Goal: Task Accomplishment & Management: Complete application form

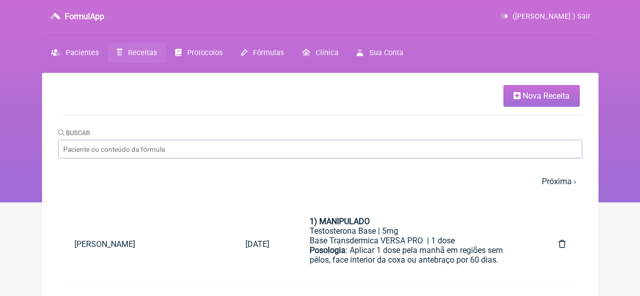
click at [125, 153] on input "Buscar" at bounding box center [320, 149] width 524 height 19
type input "[PERSON_NAME] CORTES LAVOR"
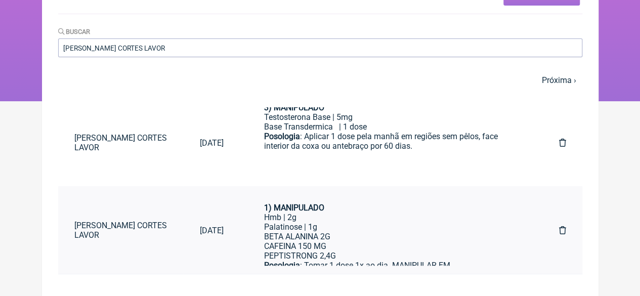
scroll to position [33, 0]
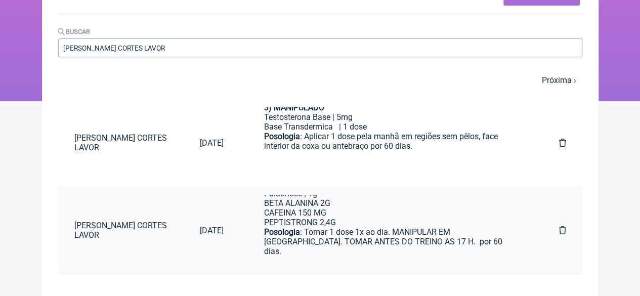
click at [327, 242] on div "Posologia : Tomar 1 dose 1x ao dia. MANIPULAR EM SACHE. TOMAR ANTES DO TREINO A…" at bounding box center [391, 246] width 255 height 38
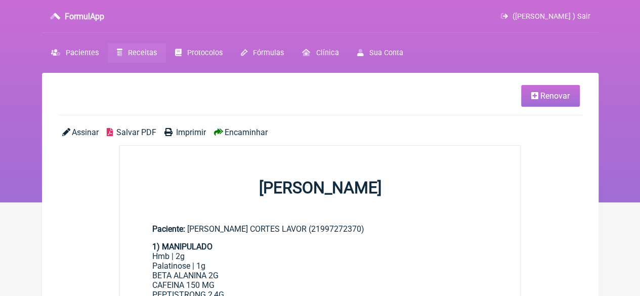
click at [555, 97] on span "Renovar" at bounding box center [554, 96] width 29 height 10
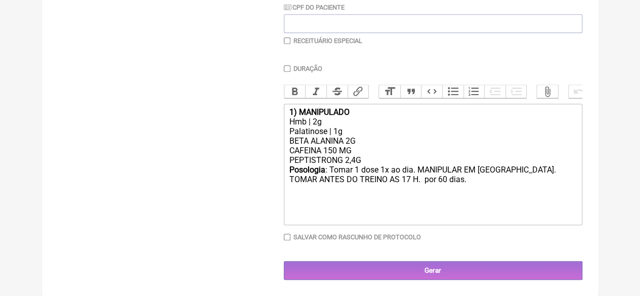
scroll to position [253, 0]
drag, startPoint x: 366, startPoint y: 165, endPoint x: 269, endPoint y: 167, distance: 97.7
click at [269, 167] on form "Buscar Protocolos Formulas Medicamentos Industrializados Suplementos / Cosmétic…" at bounding box center [320, 76] width 524 height 408
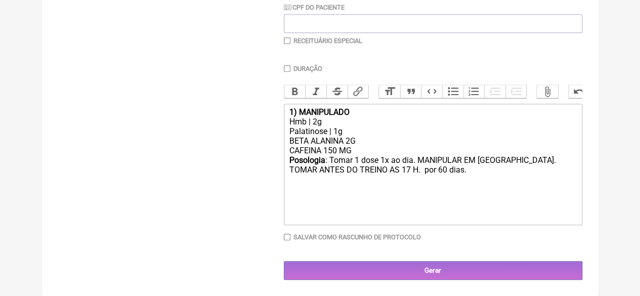
click at [319, 126] on div "Hmb | 2g" at bounding box center [432, 122] width 287 height 10
drag, startPoint x: 336, startPoint y: 155, endPoint x: 325, endPoint y: 155, distance: 10.6
click at [325, 155] on div "BETA ALANINA 2G CAFEINA 150 MG" at bounding box center [432, 145] width 287 height 19
click at [351, 146] on div "BETA ALANINA 2G CAFEINA 300 MG" at bounding box center [432, 145] width 287 height 19
type trix-editor "<div><strong>1) MANIPULADO</strong></div><div>Hmb | 2,5g</div><div>Palatinose |…"
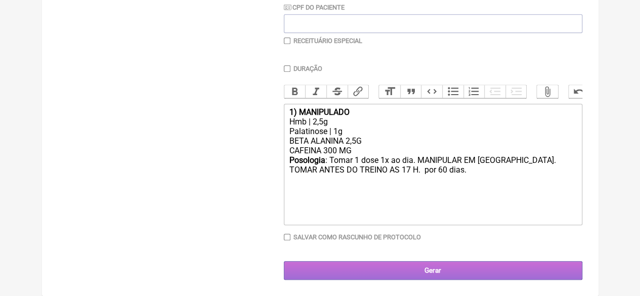
click at [398, 273] on input "Gerar" at bounding box center [433, 270] width 299 height 19
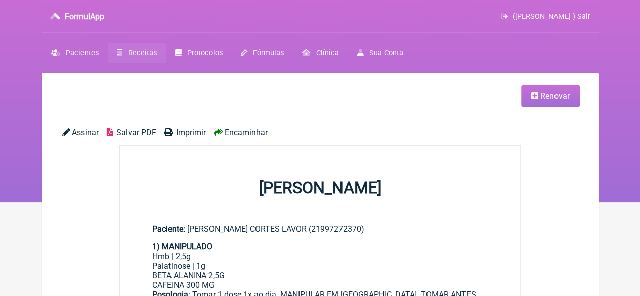
click at [189, 132] on span "Imprimir" at bounding box center [191, 133] width 30 height 10
click at [87, 53] on span "Pacientes" at bounding box center [82, 53] width 33 height 9
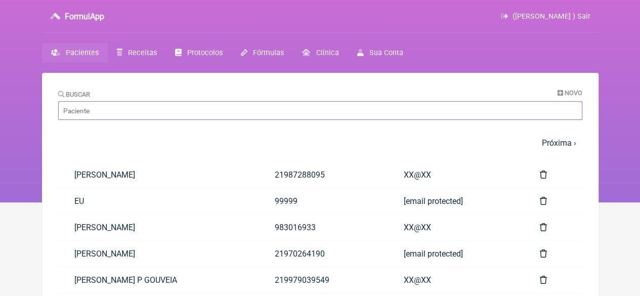
click at [107, 115] on input "Buscar" at bounding box center [320, 110] width 524 height 19
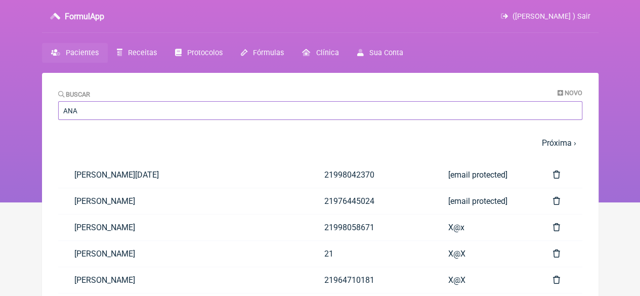
type input "ANA CLEIA CORTES LAVOR"
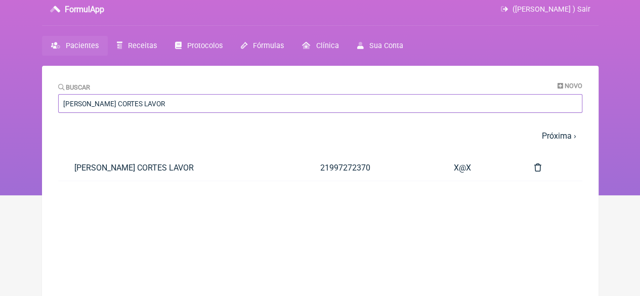
scroll to position [73, 0]
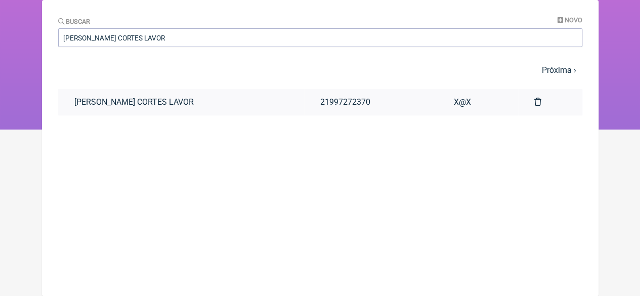
click at [282, 100] on link "ANA CLEIA CORTES LAVOR" at bounding box center [181, 102] width 246 height 26
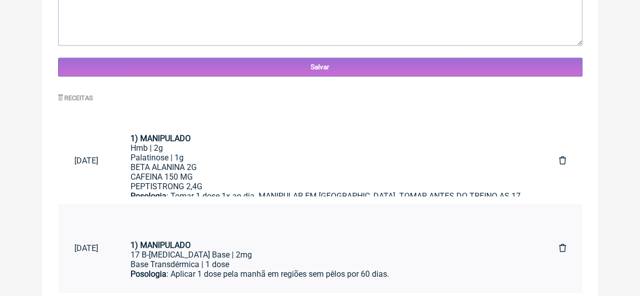
scroll to position [506, 0]
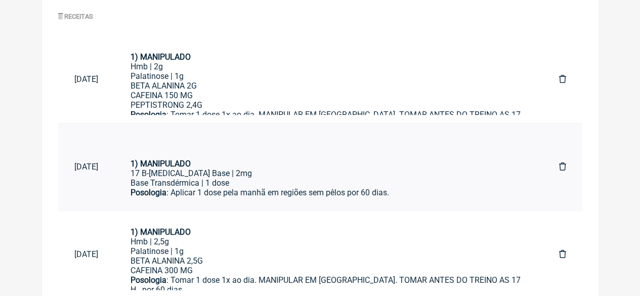
click at [295, 182] on div "Base Transdérmica | 1 dose" at bounding box center [329, 183] width 396 height 10
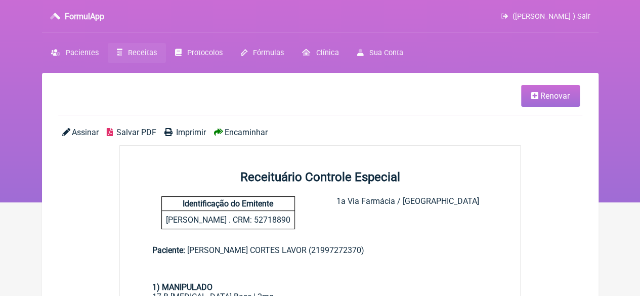
click at [573, 92] on link "Renovar" at bounding box center [550, 96] width 59 height 22
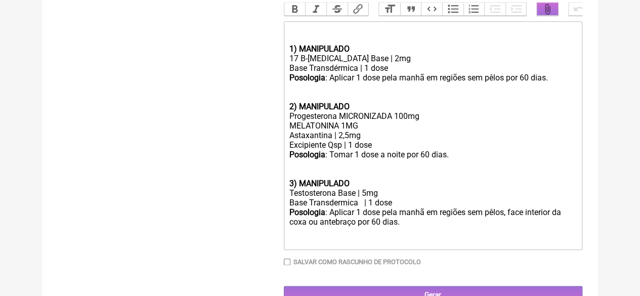
scroll to position [498, 0]
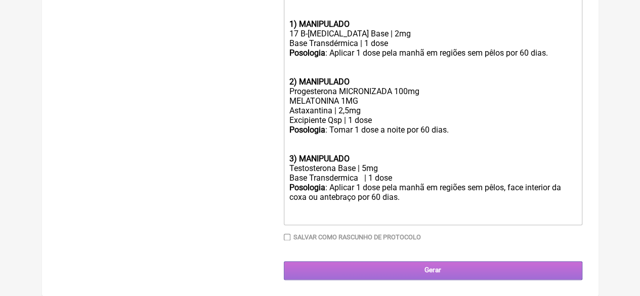
click at [437, 263] on input "Gerar" at bounding box center [433, 270] width 299 height 19
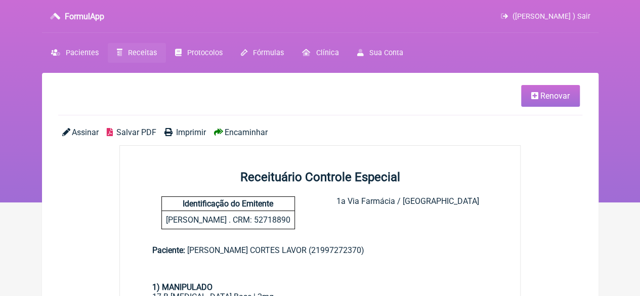
click at [191, 133] on span "Imprimir" at bounding box center [191, 133] width 30 height 10
click at [138, 56] on span "Receitas" at bounding box center [142, 53] width 29 height 9
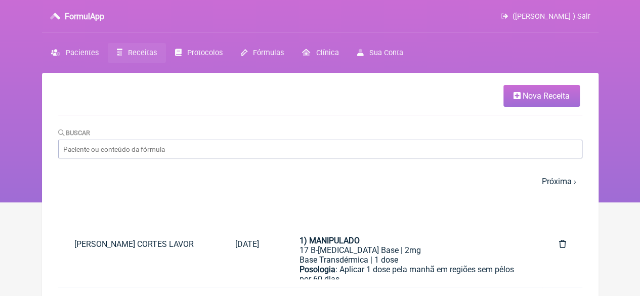
click at [542, 97] on span "Nova Receita" at bounding box center [546, 96] width 47 height 10
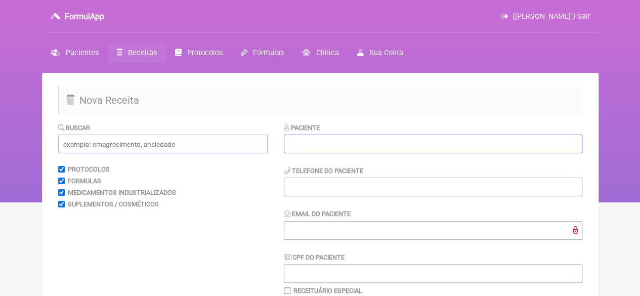
click at [330, 150] on input "text" at bounding box center [433, 144] width 299 height 19
paste input "[PERSON_NAME]"
type input "[PERSON_NAME]"
click at [307, 192] on input "tel" at bounding box center [433, 187] width 299 height 19
type input "21"
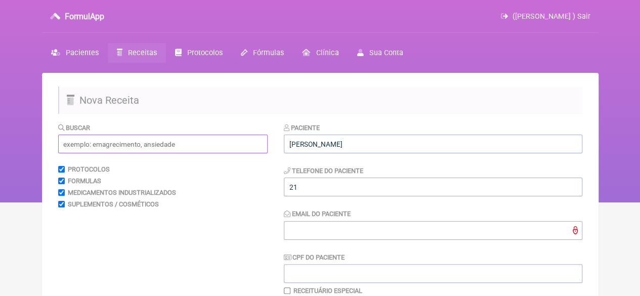
click at [117, 148] on input "text" at bounding box center [162, 144] width 209 height 19
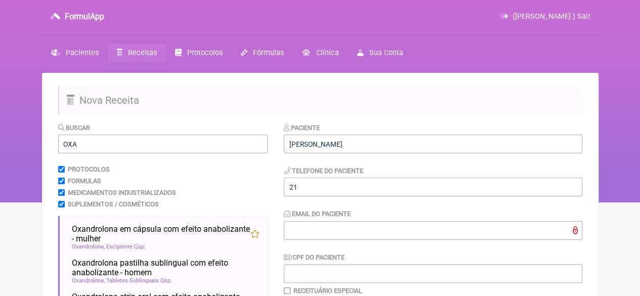
drag, startPoint x: 134, startPoint y: 240, endPoint x: 122, endPoint y: 213, distance: 29.7
click at [134, 239] on span "Oxandrolona em cápsula com efeito anabolizante - mulher" at bounding box center [161, 233] width 179 height 19
drag, startPoint x: 79, startPoint y: 141, endPoint x: 54, endPoint y: 143, distance: 24.9
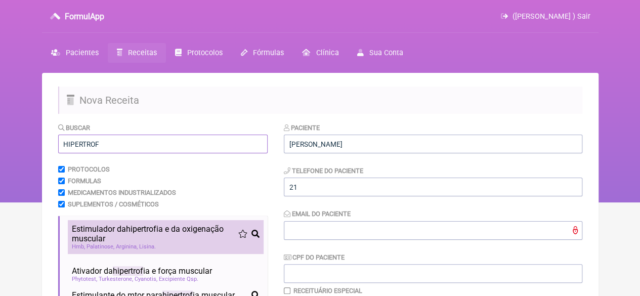
type input "HIPERTROF"
click at [108, 240] on span "Estimulador da hipertrof ia e da oxigenação muscular" at bounding box center [155, 233] width 166 height 19
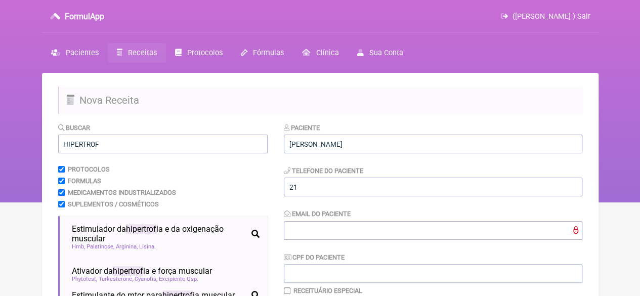
scroll to position [264, 0]
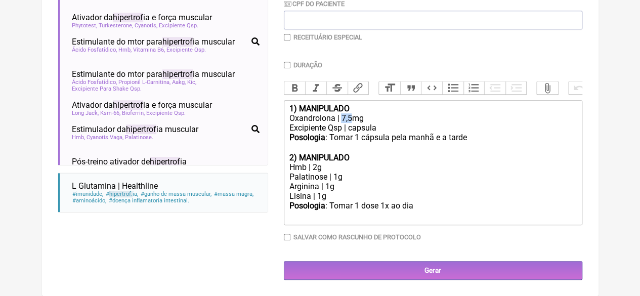
drag, startPoint x: 352, startPoint y: 114, endPoint x: 342, endPoint y: 115, distance: 10.1
click at [342, 115] on div "Oxandrolona | 7,5mg" at bounding box center [432, 118] width 287 height 10
drag, startPoint x: 467, startPoint y: 135, endPoint x: 447, endPoint y: 136, distance: 19.8
click at [447, 136] on div "Posologia : Tomar 1 cápsula pela manhã e a tarde ㅤ" at bounding box center [432, 143] width 287 height 20
drag, startPoint x: 320, startPoint y: 192, endPoint x: 288, endPoint y: 185, distance: 32.8
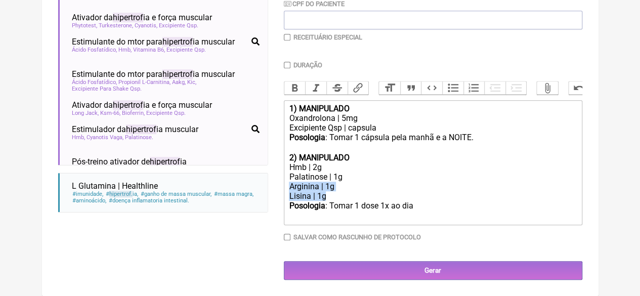
click at [288, 185] on trix-editor "1) MANIPULADO Oxandrolona | 5mg Excipiente Qsp | capsula Posologia : Tomar 1 cá…" at bounding box center [433, 162] width 299 height 125
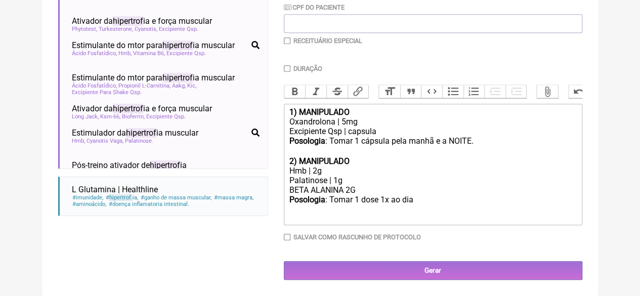
click at [317, 169] on div "Hmb | 2g" at bounding box center [432, 171] width 287 height 10
click at [367, 194] on div "BETA ALANINA 2G" at bounding box center [432, 190] width 287 height 10
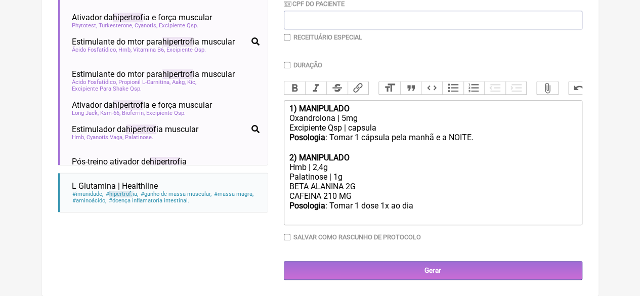
click at [416, 208] on div "Posologia : Tomar 1 dose 1x ao dia ㅤ" at bounding box center [432, 211] width 287 height 20
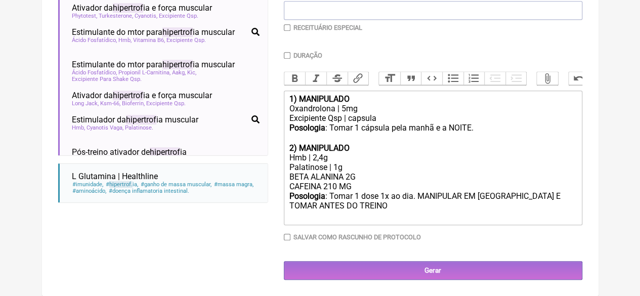
drag, startPoint x: 505, startPoint y: 204, endPoint x: 512, endPoint y: 206, distance: 7.4
click at [505, 204] on div "Posologia : Tomar 1 dose 1x ao dia. MANIPULAR EM SACHE E TOMAR ANTES DO TREINO ㅤ" at bounding box center [432, 206] width 287 height 30
type trix-editor "<div><strong>1) MANIPULADO</strong></div><div>Oxandrolona | 5mg</div><div>Excip…"
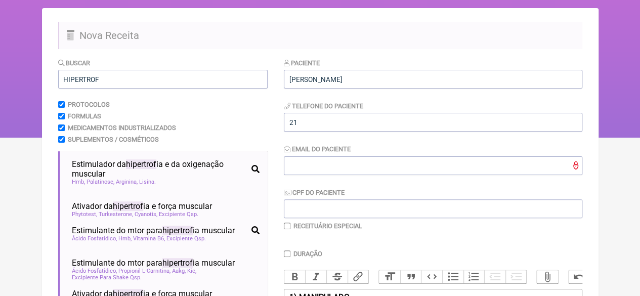
scroll to position [61, 0]
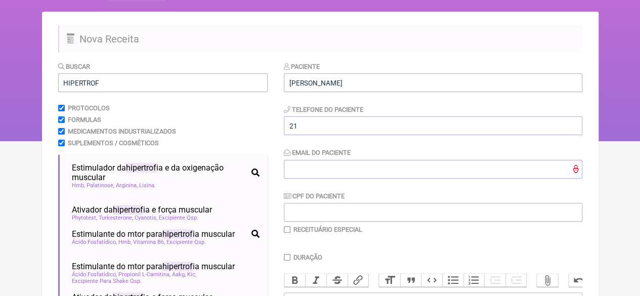
click at [289, 229] on input "checkbox" at bounding box center [287, 229] width 7 height 7
checkbox input "true"
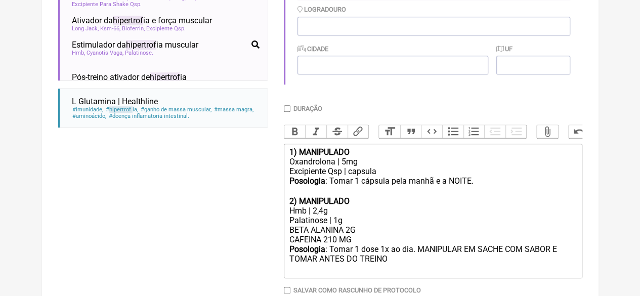
scroll to position [403, 0]
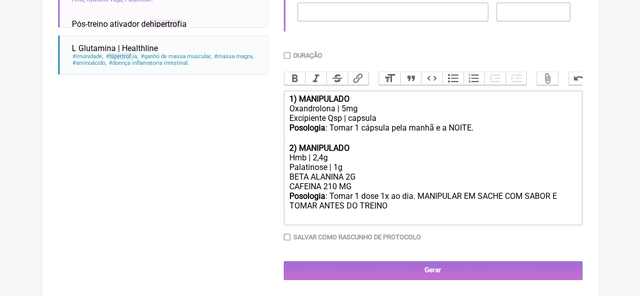
click at [410, 268] on input "Gerar" at bounding box center [433, 270] width 299 height 19
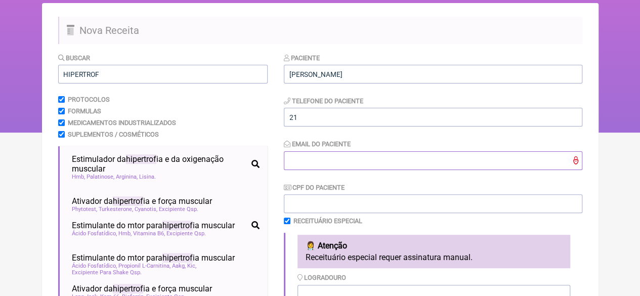
scroll to position [70, 0]
click at [322, 165] on input "Email do Paciente" at bounding box center [433, 160] width 299 height 19
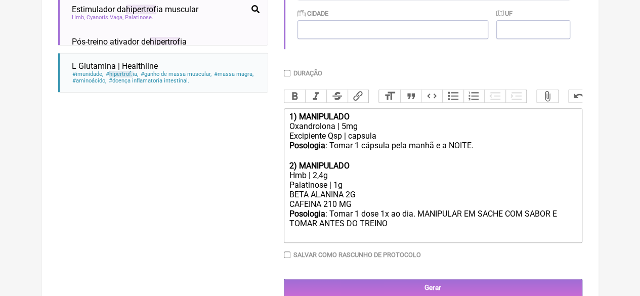
scroll to position [403, 0]
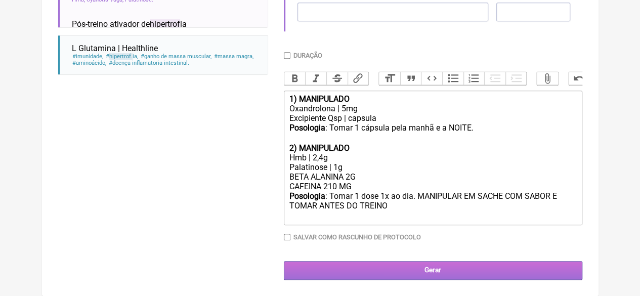
type input "X@X"
click at [346, 273] on input "Gerar" at bounding box center [433, 270] width 299 height 19
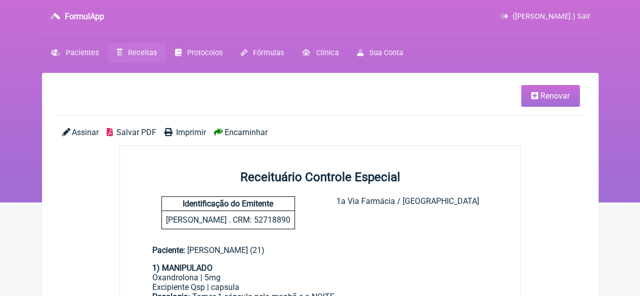
click at [193, 132] on span "Imprimir" at bounding box center [191, 133] width 30 height 10
click at [82, 56] on span "Pacientes" at bounding box center [82, 53] width 33 height 9
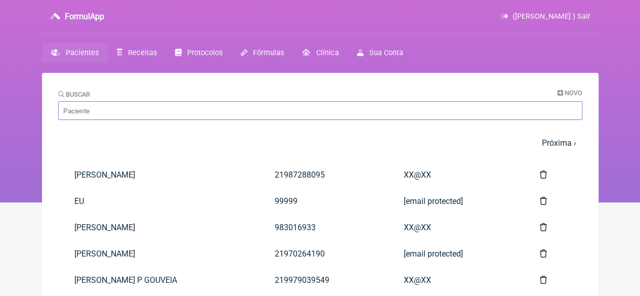
click at [161, 118] on input "Buscar" at bounding box center [320, 110] width 524 height 19
paste input "ANA CLAUDIA AGUIAR DE SOUZA"
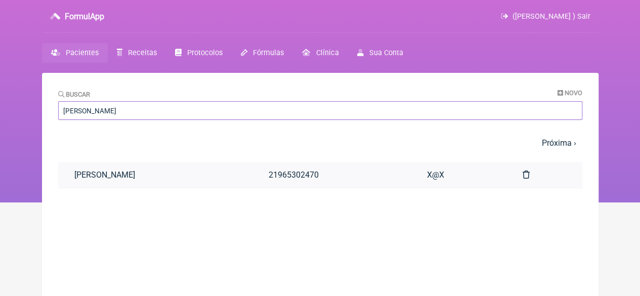
type input "ANA CLAUDIA AGUIAR DE SOUZA"
click at [186, 172] on link "ANA CLAUDIA AGUIAR DE SOUZA" at bounding box center [155, 175] width 194 height 26
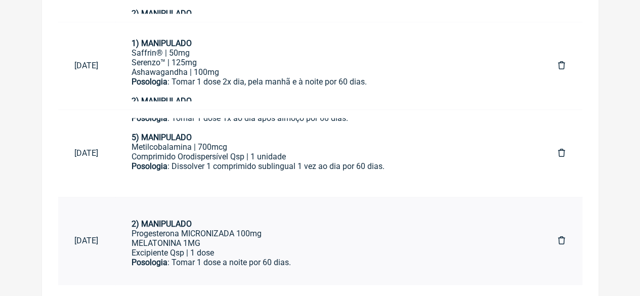
scroll to position [50, 0]
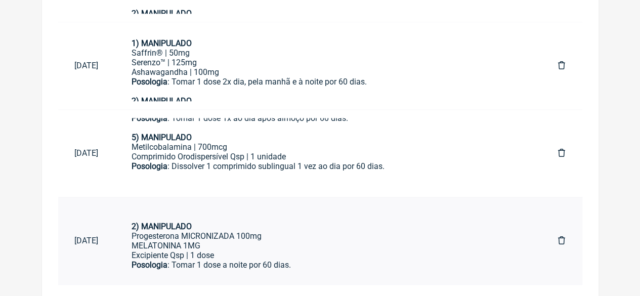
click at [268, 259] on div "Excipiente Qsp | 1 dose" at bounding box center [329, 255] width 394 height 10
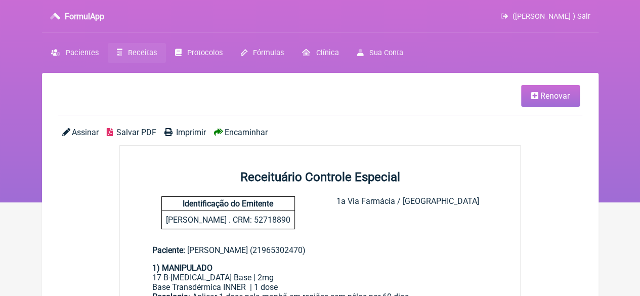
click at [544, 93] on span "Renovar" at bounding box center [554, 96] width 29 height 10
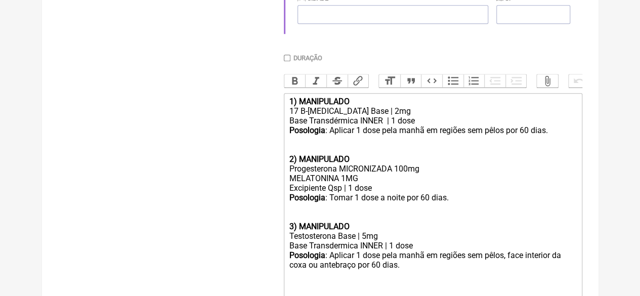
scroll to position [405, 0]
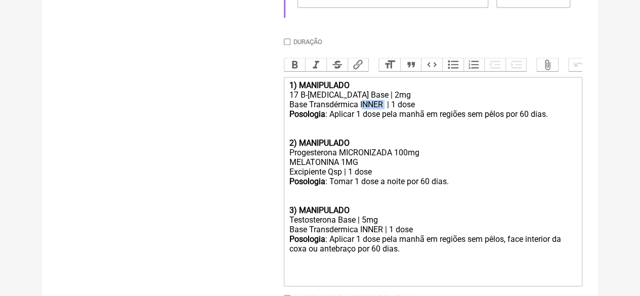
drag, startPoint x: 385, startPoint y: 115, endPoint x: 361, endPoint y: 114, distance: 23.8
click at [361, 109] on div "Base Transdérmica INNER | 1 dose" at bounding box center [432, 105] width 287 height 10
drag, startPoint x: 382, startPoint y: 241, endPoint x: 359, endPoint y: 241, distance: 22.8
click at [359, 234] on div "Base Transdermica INNER | 1 dose" at bounding box center [432, 230] width 287 height 10
type trix-editor "<div><strong>1) MANIPULADO</strong></div><div>17 B-[MEDICAL_DATA] Base | 2mg</d…"
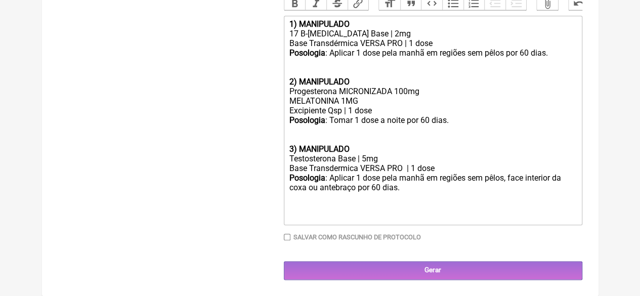
scroll to position [479, 0]
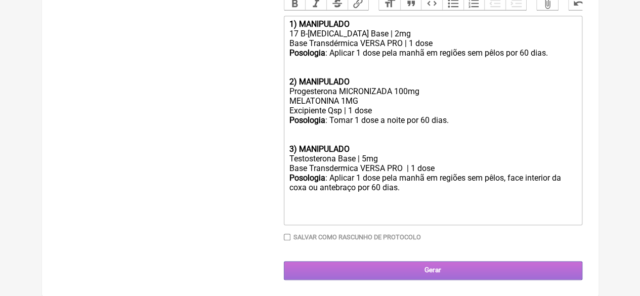
click at [360, 270] on input "Gerar" at bounding box center [433, 270] width 299 height 19
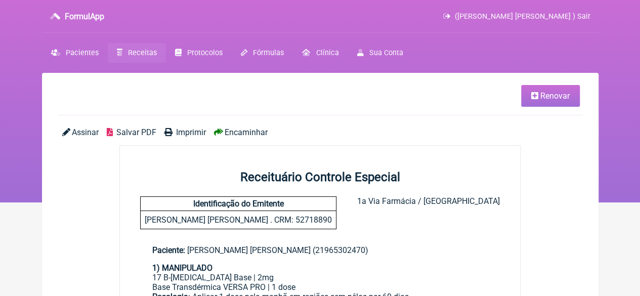
click at [189, 135] on span "Imprimir" at bounding box center [191, 133] width 30 height 10
click at [532, 98] on icon at bounding box center [534, 96] width 7 height 8
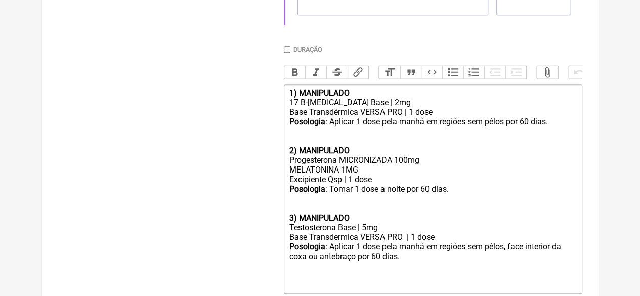
scroll to position [405, 0]
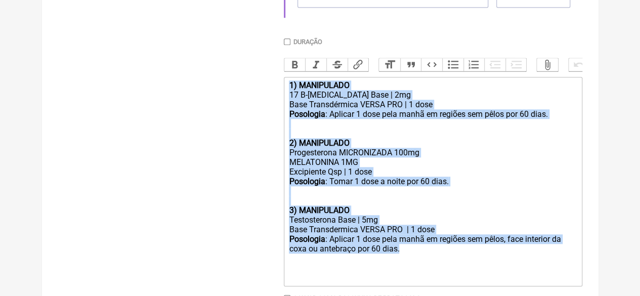
drag, startPoint x: 385, startPoint y: 260, endPoint x: 278, endPoint y: 89, distance: 201.6
click at [281, 96] on form "Buscar Protocolos Formulas Medicamentos Industrializados Suplementos / Cosmétic…" at bounding box center [320, 29] width 524 height 623
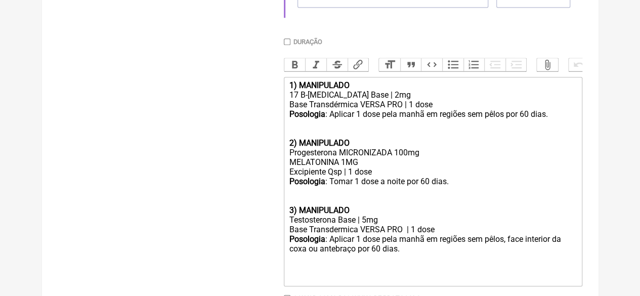
type trix-editor "<div><br><br></div><div><br><br></div>"
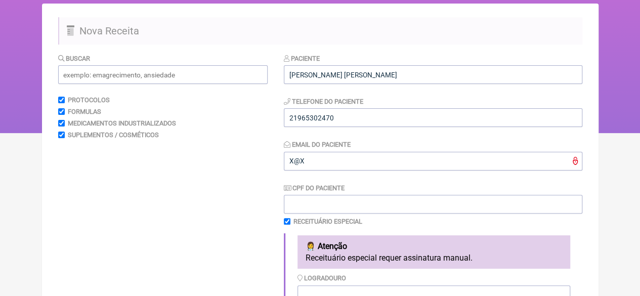
scroll to position [0, 0]
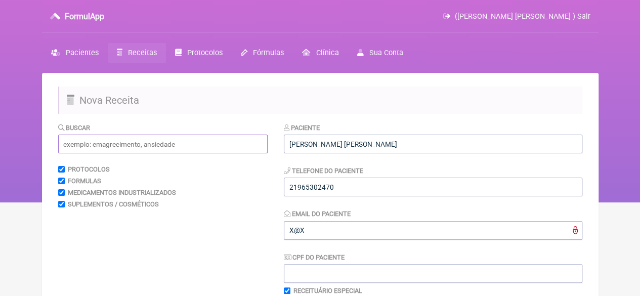
click at [81, 141] on input "text" at bounding box center [162, 144] width 209 height 19
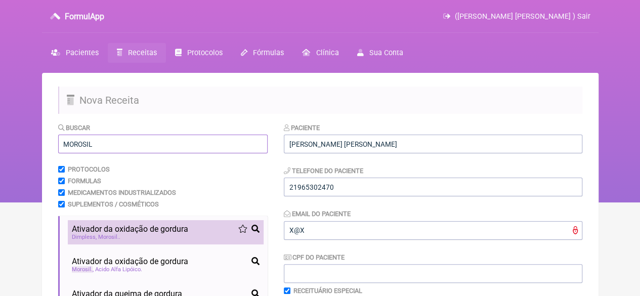
type input "MOROSIL"
click at [107, 226] on span "Ativador da oxidação de gordura" at bounding box center [130, 229] width 116 height 10
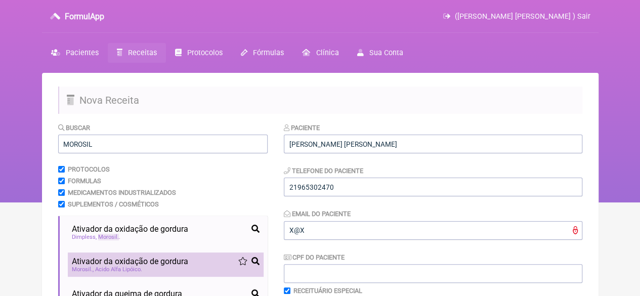
click at [151, 268] on div "Morosil Acido Alfa Lipóico" at bounding box center [166, 269] width 188 height 7
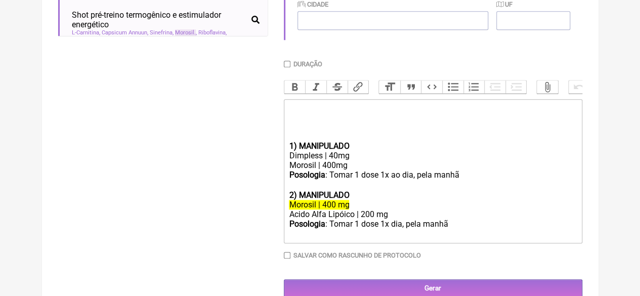
scroll to position [387, 0]
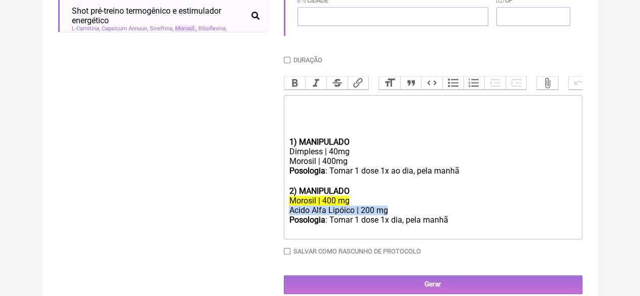
drag, startPoint x: 392, startPoint y: 219, endPoint x: 284, endPoint y: 217, distance: 107.3
click at [284, 217] on trix-editor "1) MANIPULADO Dimpless | 40mg Morosil | 400mg Posologia : Tomar 1 dose 1x ao di…" at bounding box center [433, 167] width 299 height 144
copy div "Acido Alfa Lipóico | 200 mg"
click at [364, 166] on div "Morosil | 400mg" at bounding box center [432, 161] width 287 height 10
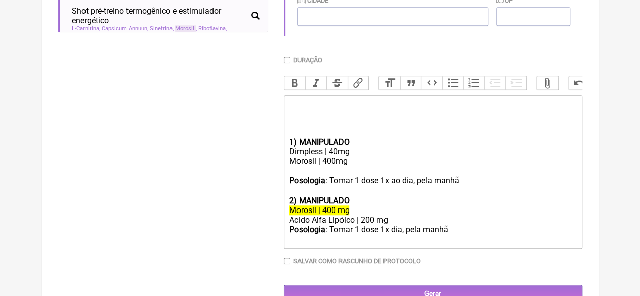
paste trix-editor "Acido Alfa Lipóico | 200 mg"
drag, startPoint x: 339, startPoint y: 161, endPoint x: 330, endPoint y: 160, distance: 8.6
click at [330, 156] on div "Dimpless | 40mg" at bounding box center [432, 152] width 287 height 10
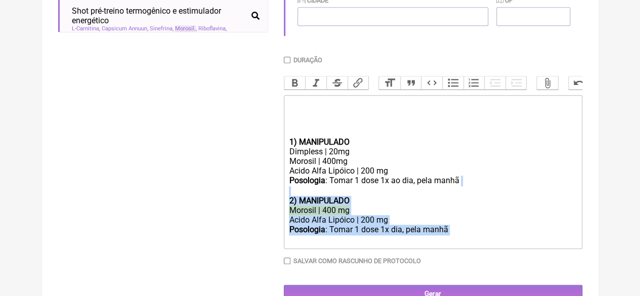
drag, startPoint x: 456, startPoint y: 245, endPoint x: 284, endPoint y: 206, distance: 176.4
click at [287, 206] on trix-editor "1) MANIPULADO Dimpless | 20mg Morosil | 400mg Acido Alfa Lipóico | 200 mg Posol…" at bounding box center [433, 172] width 299 height 154
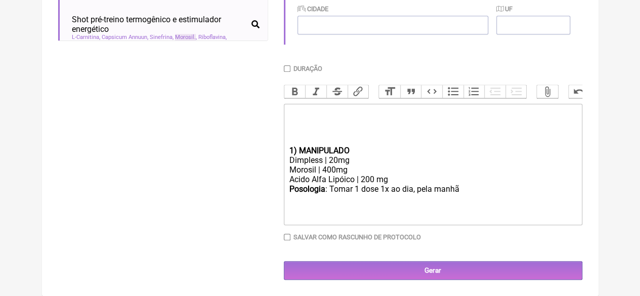
click at [395, 182] on div "Morosil | 400mg Acido Alfa Lipóico | 200 mg" at bounding box center [432, 174] width 287 height 19
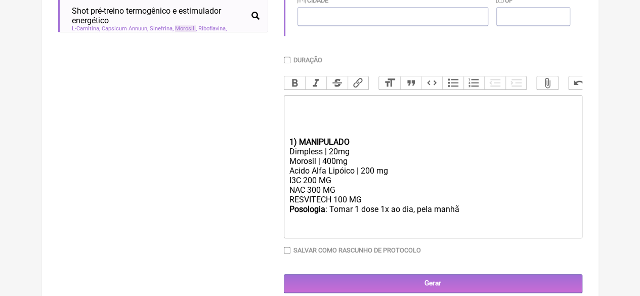
type trix-editor "<div><br><br></div><div><br><br></div><div><strong>1) MANIPULADO</strong></div>…"
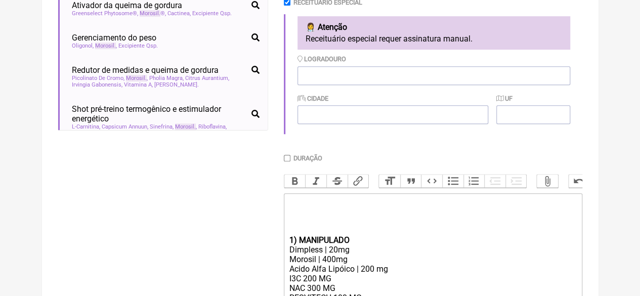
scroll to position [235, 0]
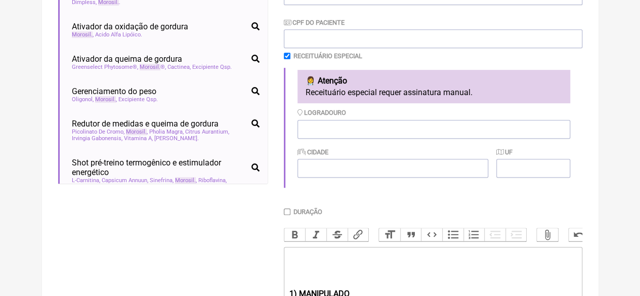
click at [289, 213] on input "Duração" at bounding box center [287, 211] width 7 height 7
checkbox input "true"
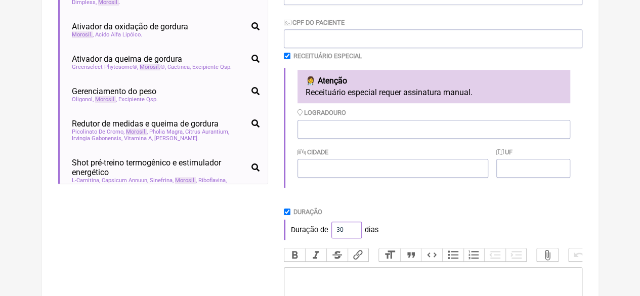
drag, startPoint x: 345, startPoint y: 230, endPoint x: 311, endPoint y: 234, distance: 34.1
click at [312, 234] on div "Duração de 30 dias" at bounding box center [433, 230] width 299 height 20
type input "6"
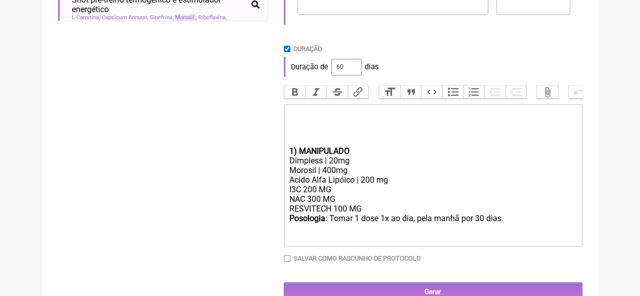
scroll to position [431, 0]
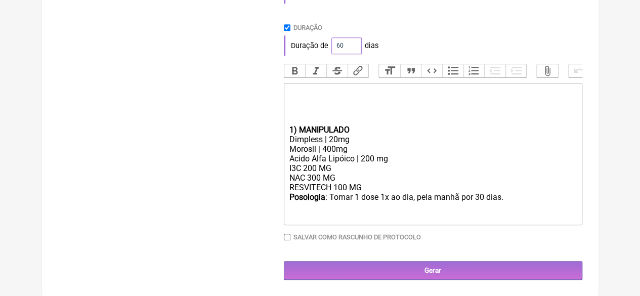
type input "60"
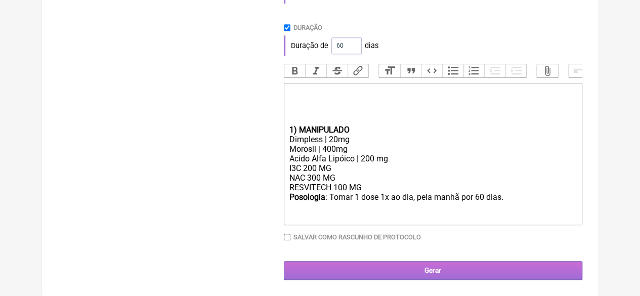
click at [412, 271] on input "Gerar" at bounding box center [433, 270] width 299 height 19
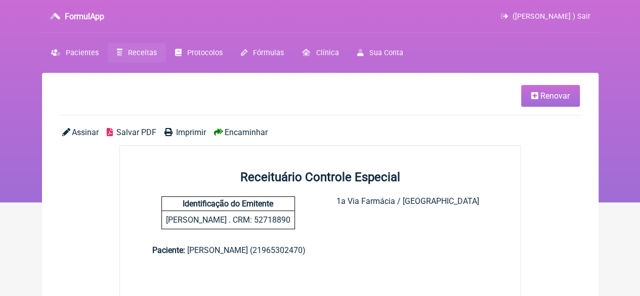
click at [547, 90] on link "Renovar" at bounding box center [550, 96] width 59 height 22
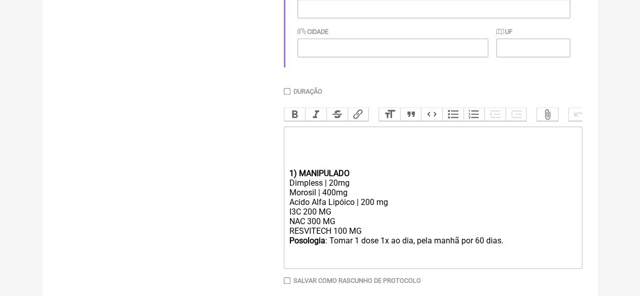
scroll to position [208, 0]
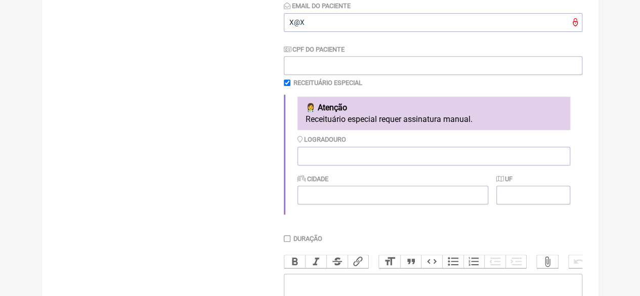
click at [288, 83] on input "checkbox" at bounding box center [287, 82] width 7 height 7
checkbox input "false"
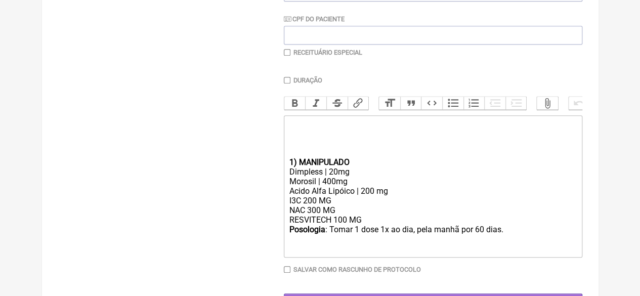
scroll to position [281, 0]
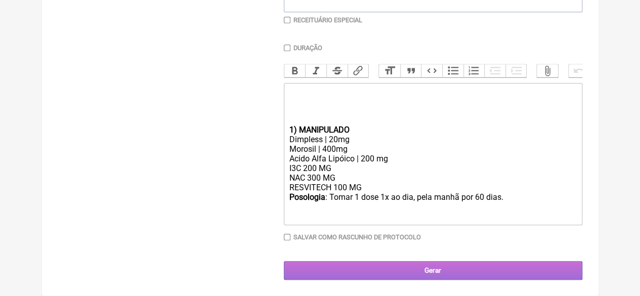
drag, startPoint x: 427, startPoint y: 268, endPoint x: 395, endPoint y: 269, distance: 32.4
click at [427, 268] on input "Gerar" at bounding box center [433, 270] width 299 height 19
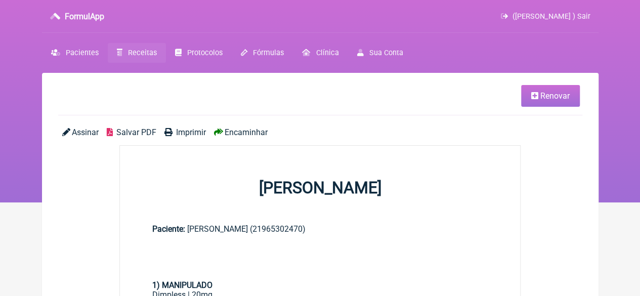
click at [178, 129] on span "Imprimir" at bounding box center [191, 133] width 30 height 10
click at [140, 49] on span "Receitas" at bounding box center [142, 53] width 29 height 9
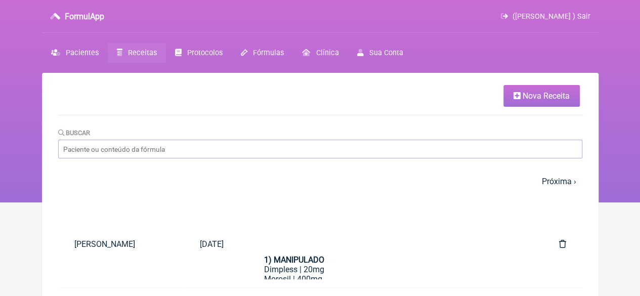
click at [515, 99] on icon at bounding box center [517, 96] width 7 height 8
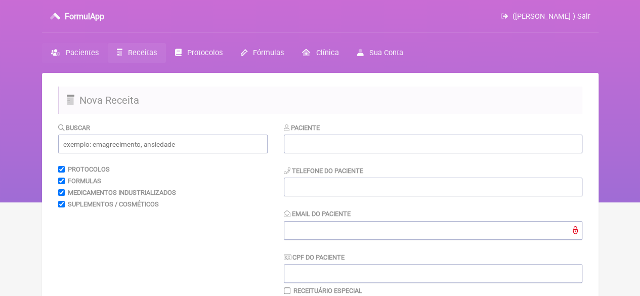
click at [76, 55] on span "Pacientes" at bounding box center [82, 53] width 33 height 9
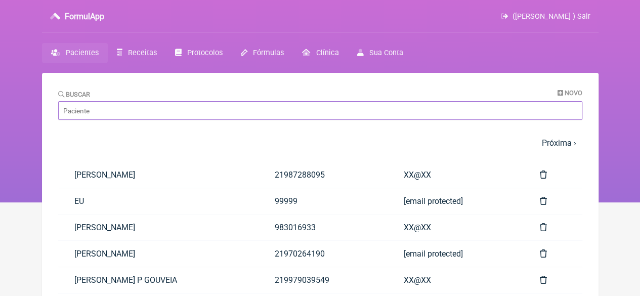
click at [107, 112] on input "Buscar" at bounding box center [320, 110] width 524 height 19
paste input "[PERSON_NAME]"
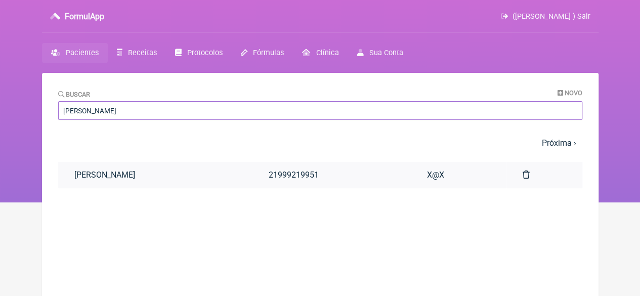
type input "[PERSON_NAME]"
click at [146, 180] on link "[PERSON_NAME]" at bounding box center [155, 175] width 194 height 26
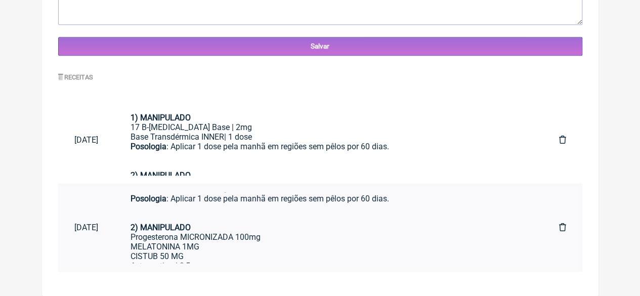
scroll to position [51, 0]
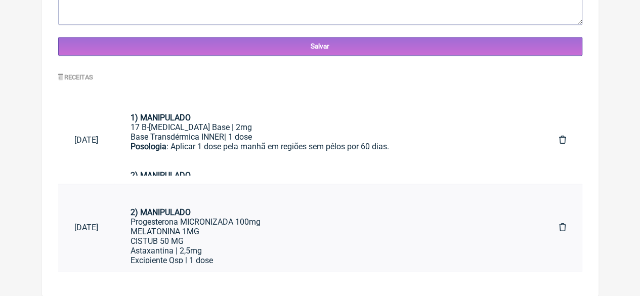
click at [226, 231] on div "Progesterona MICRONIZADA 100mg MELATONINA 1MG CISTUB 50 MG Astaxantina | 2,5mg" at bounding box center [329, 236] width 396 height 38
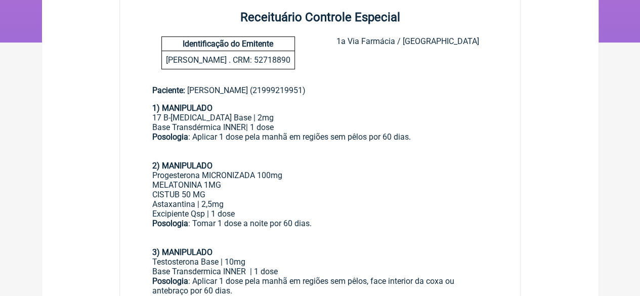
scroll to position [51, 0]
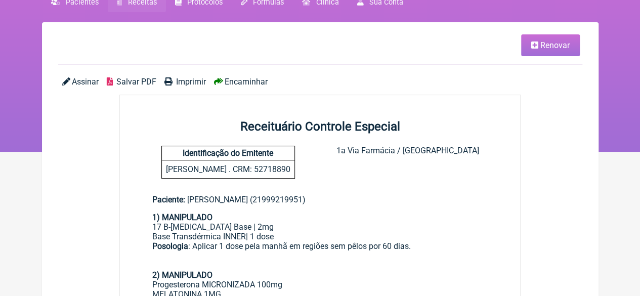
click at [542, 47] on span "Renovar" at bounding box center [554, 45] width 29 height 10
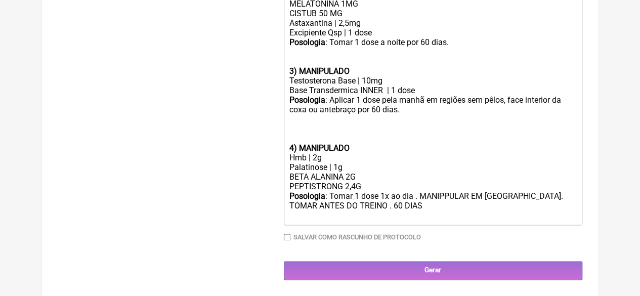
scroll to position [578, 0]
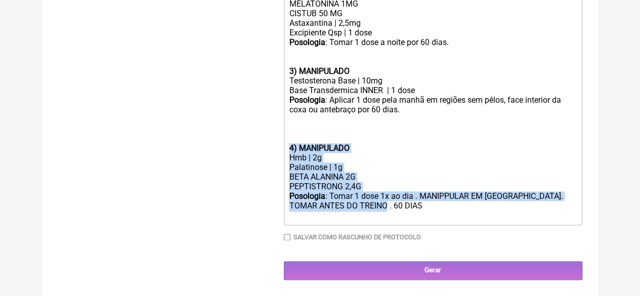
drag, startPoint x: 349, startPoint y: 206, endPoint x: 284, endPoint y: 151, distance: 84.7
click at [284, 151] on trix-editor "1) MANIPULADO 17 B-Estradiol Base | 2mg Base Transdérmica INNER| 1 dose Posolog…" at bounding box center [433, 72] width 299 height 307
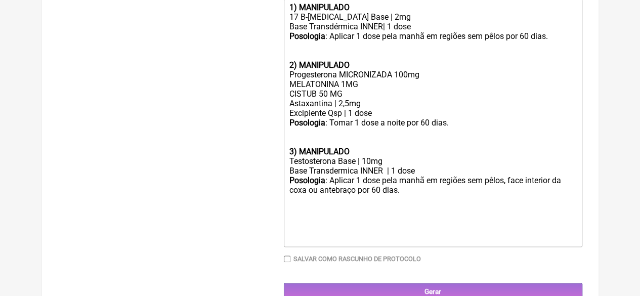
scroll to position [468, 0]
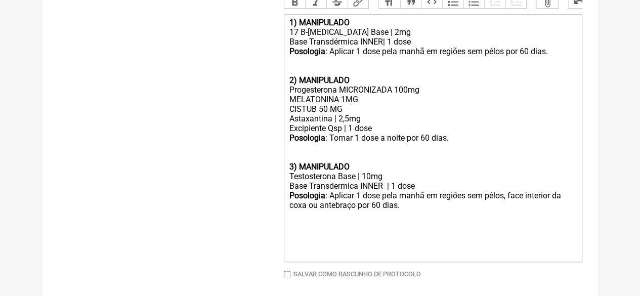
drag, startPoint x: 324, startPoint y: 119, endPoint x: 246, endPoint y: 117, distance: 78.5
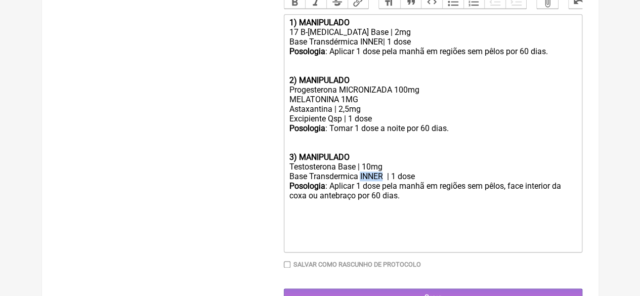
drag, startPoint x: 384, startPoint y: 188, endPoint x: 359, endPoint y: 190, distance: 24.4
click at [359, 181] on div "Base Transdermica INNER | 1 dose" at bounding box center [432, 177] width 287 height 10
drag, startPoint x: 385, startPoint y: 52, endPoint x: 362, endPoint y: 54, distance: 22.9
click at [361, 47] on div "Base Transdérmica INNER| 1 dose" at bounding box center [432, 42] width 287 height 10
type trix-editor "<div><strong>1) MANIPULADO</strong></div><div>17 B-Estradiol Base | 2mg</div><d…"
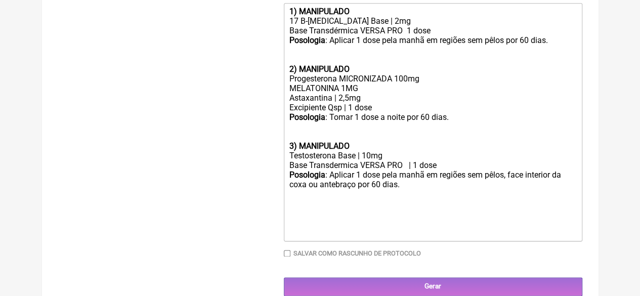
scroll to position [508, 0]
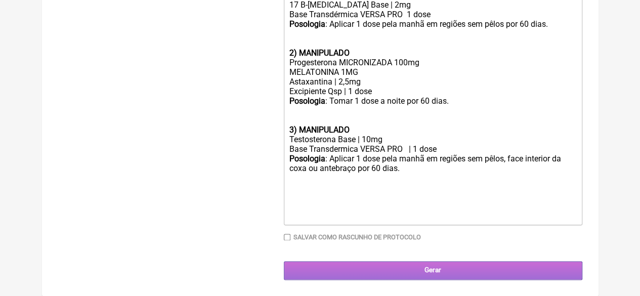
click at [397, 269] on input "Gerar" at bounding box center [433, 270] width 299 height 19
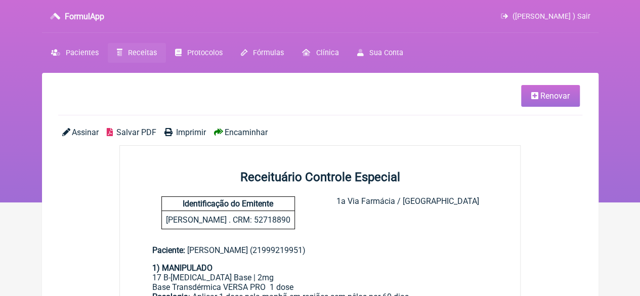
click at [181, 131] on span "Imprimir" at bounding box center [191, 133] width 30 height 10
click at [76, 53] on span "Pacientes" at bounding box center [82, 53] width 33 height 9
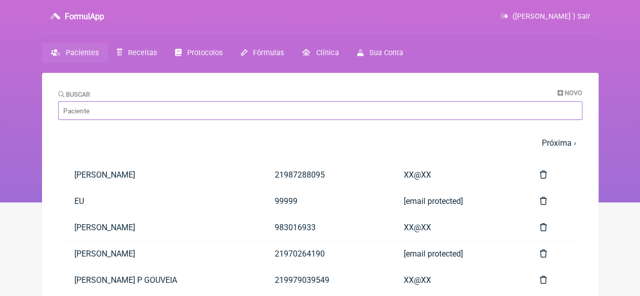
click at [106, 107] on input "Buscar" at bounding box center [320, 110] width 524 height 19
paste input "[PERSON_NAME]"
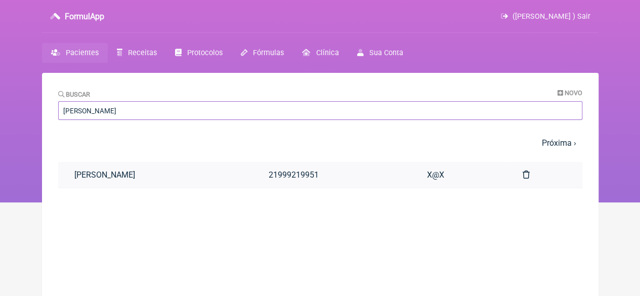
type input "[PERSON_NAME]"
click at [162, 176] on link "[PERSON_NAME]" at bounding box center [155, 175] width 194 height 26
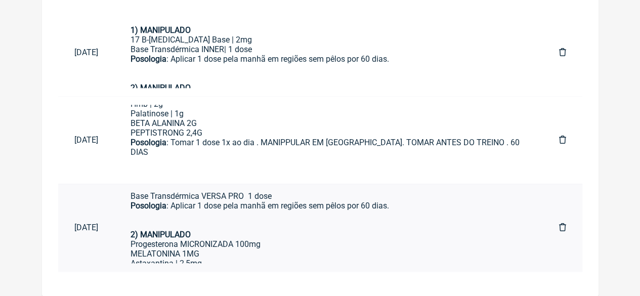
scroll to position [28, 0]
click at [201, 138] on div "BETA ALANINA 2G PEPTISTRONG 2,4G" at bounding box center [329, 127] width 396 height 19
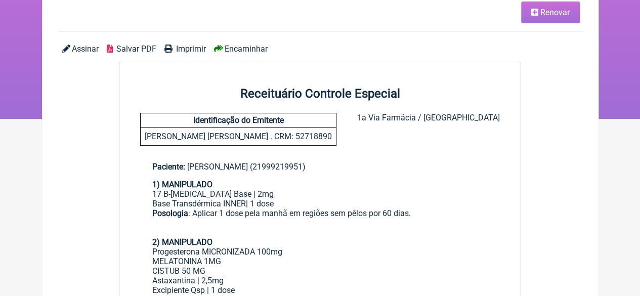
scroll to position [40, 0]
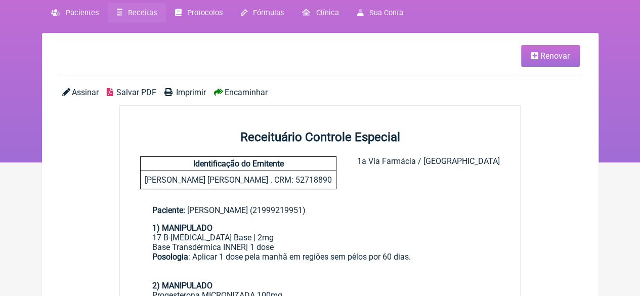
click at [554, 58] on span "Renovar" at bounding box center [554, 56] width 29 height 10
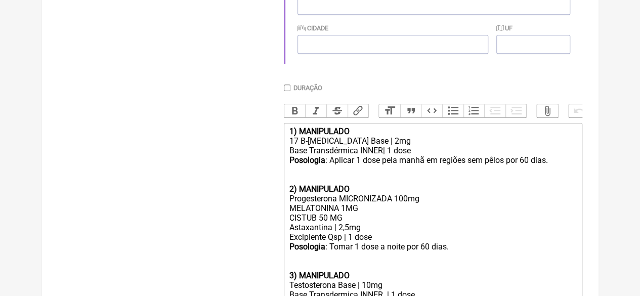
scroll to position [455, 0]
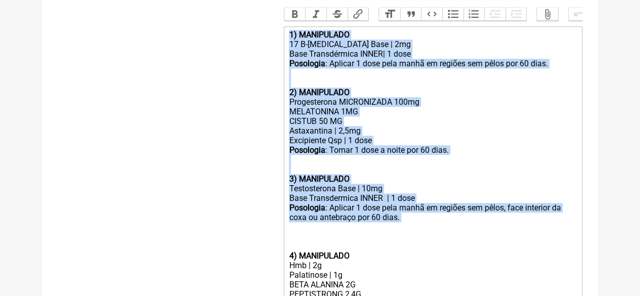
drag, startPoint x: 412, startPoint y: 236, endPoint x: 273, endPoint y: 41, distance: 238.7
click at [273, 41] on form "Buscar Protocolos Formulas Medicamentos Industrializados Suplementos / Cosmétic…" at bounding box center [320, 32] width 524 height 730
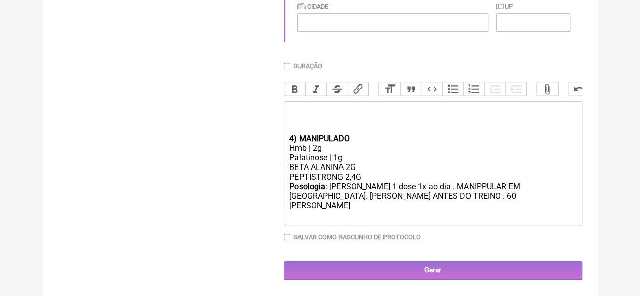
type trix-editor "<div><br><br><br></div><div><strong>4) MANIPULADO</strong></div><div>Hmb | 2g</…"
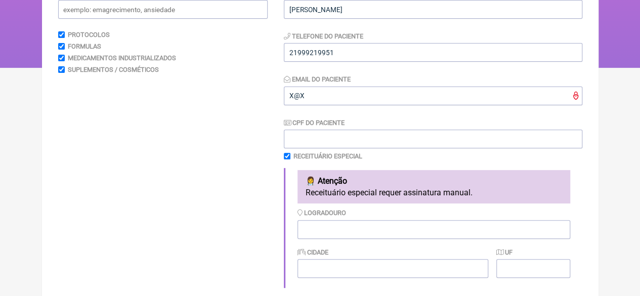
scroll to position [0, 0]
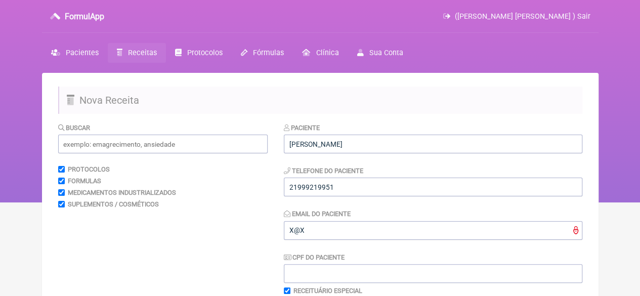
click at [90, 143] on input "text" at bounding box center [162, 144] width 209 height 19
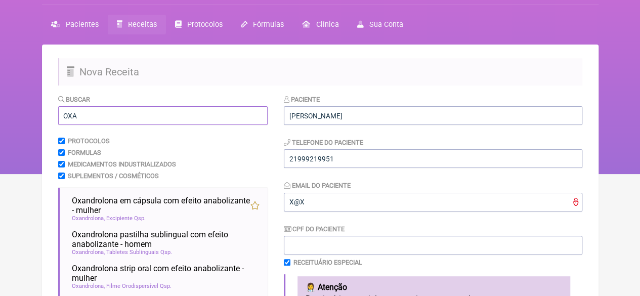
scroll to position [51, 0]
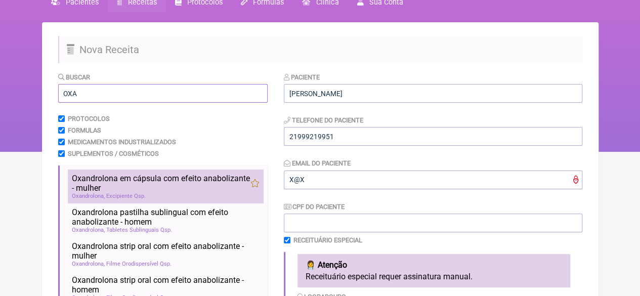
type input "OXA"
click at [116, 191] on span "Oxandrolona em cápsula com efeito anabolizante - mulher" at bounding box center [161, 183] width 179 height 19
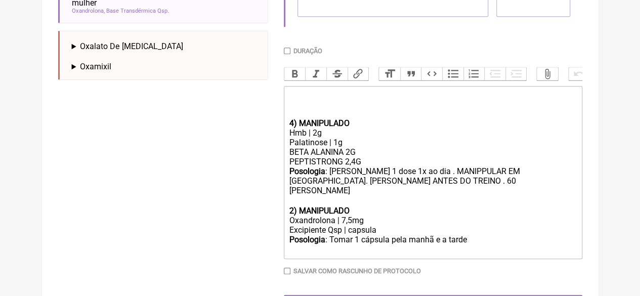
scroll to position [403, 0]
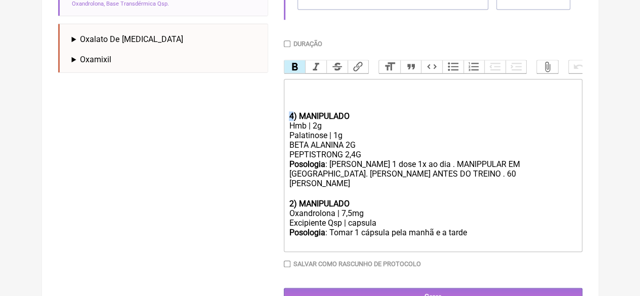
click at [291, 121] on strong "4) MANIPULADO" at bounding box center [319, 116] width 60 height 10
drag, startPoint x: 369, startPoint y: 165, endPoint x: 269, endPoint y: 165, distance: 99.7
click at [269, 165] on form "Buscar OXA Protocolos Formulas Medicamentos Industrializados Suplementos / Cosm…" at bounding box center [320, 13] width 524 height 587
drag, startPoint x: 350, startPoint y: 215, endPoint x: 342, endPoint y: 218, distance: 9.1
click at [342, 218] on div "Oxandrolona | 7,5mg" at bounding box center [432, 213] width 287 height 10
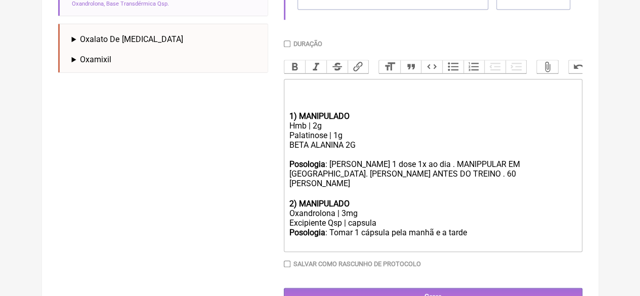
click at [301, 159] on div "BETA ALANINA 2G" at bounding box center [432, 149] width 287 height 19
click at [313, 131] on div "Hmb | 2g" at bounding box center [432, 126] width 287 height 10
click at [288, 174] on trix-editor "1) MANIPULADO Hmb | 3g Palatinose | 1g BETA ALANINA 2G Posologia : [PERSON_NAME…" at bounding box center [433, 165] width 299 height 173
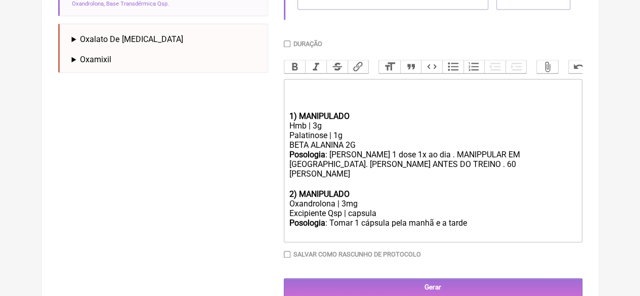
click at [351, 154] on div "BETA ALANINA 2G Posologia : [PERSON_NAME] 1 dose 1x ao dia . MANIPPULAR EM [GEO…" at bounding box center [432, 164] width 287 height 49
type trix-editor "<div><br><br><br></div><div><strong>1) MANIPULADO</strong></div><div>Hmb | 3g</…"
click at [468, 227] on div "Posologia : Tomar 1 cápsula pela manhã e a tarde ㅤ" at bounding box center [432, 228] width 287 height 20
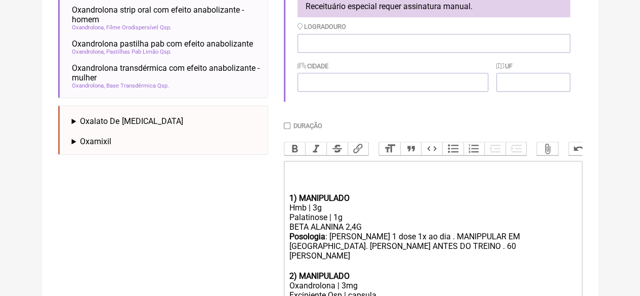
scroll to position [302, 0]
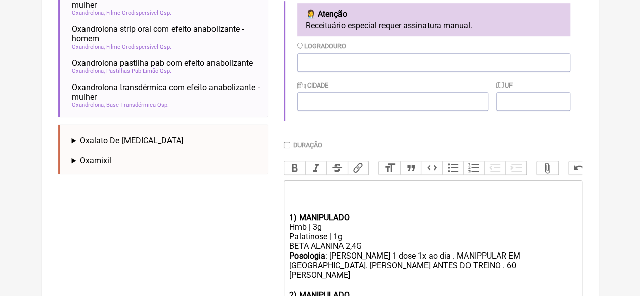
click at [287, 146] on input "Duração" at bounding box center [287, 145] width 7 height 7
checkbox input "true"
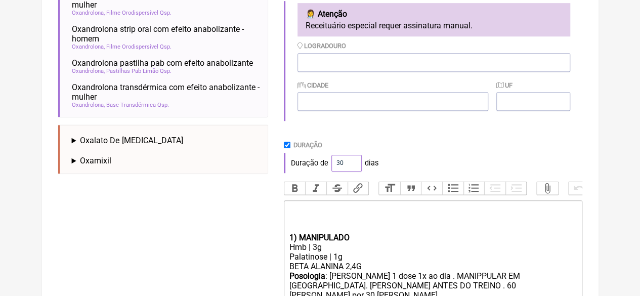
drag, startPoint x: 342, startPoint y: 164, endPoint x: 324, endPoint y: 164, distance: 17.7
click at [324, 164] on div "Duração de 30 dias" at bounding box center [433, 163] width 299 height 20
type input "60"
click at [419, 159] on div "Duração de 60 dias" at bounding box center [433, 163] width 299 height 20
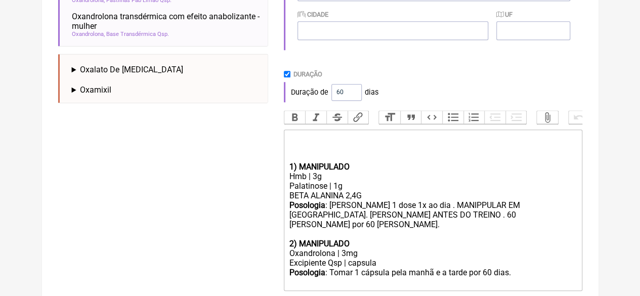
scroll to position [440, 0]
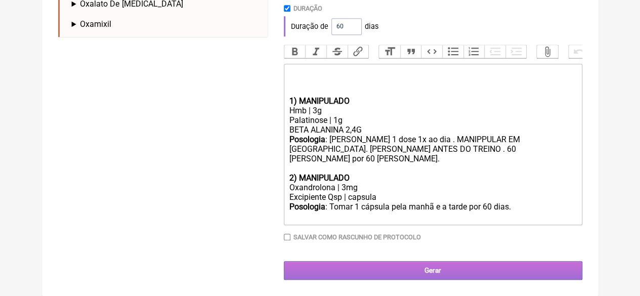
click at [398, 269] on input "Gerar" at bounding box center [433, 270] width 299 height 19
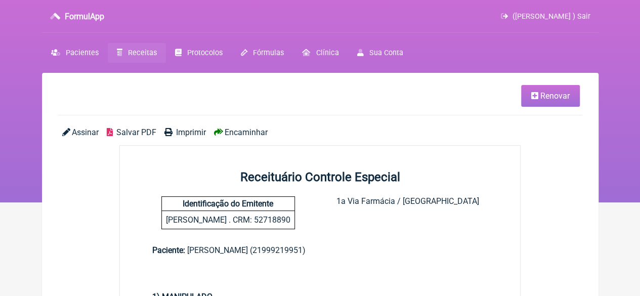
click at [190, 129] on span "Imprimir" at bounding box center [191, 133] width 30 height 10
